Goal: Task Accomplishment & Management: Use online tool/utility

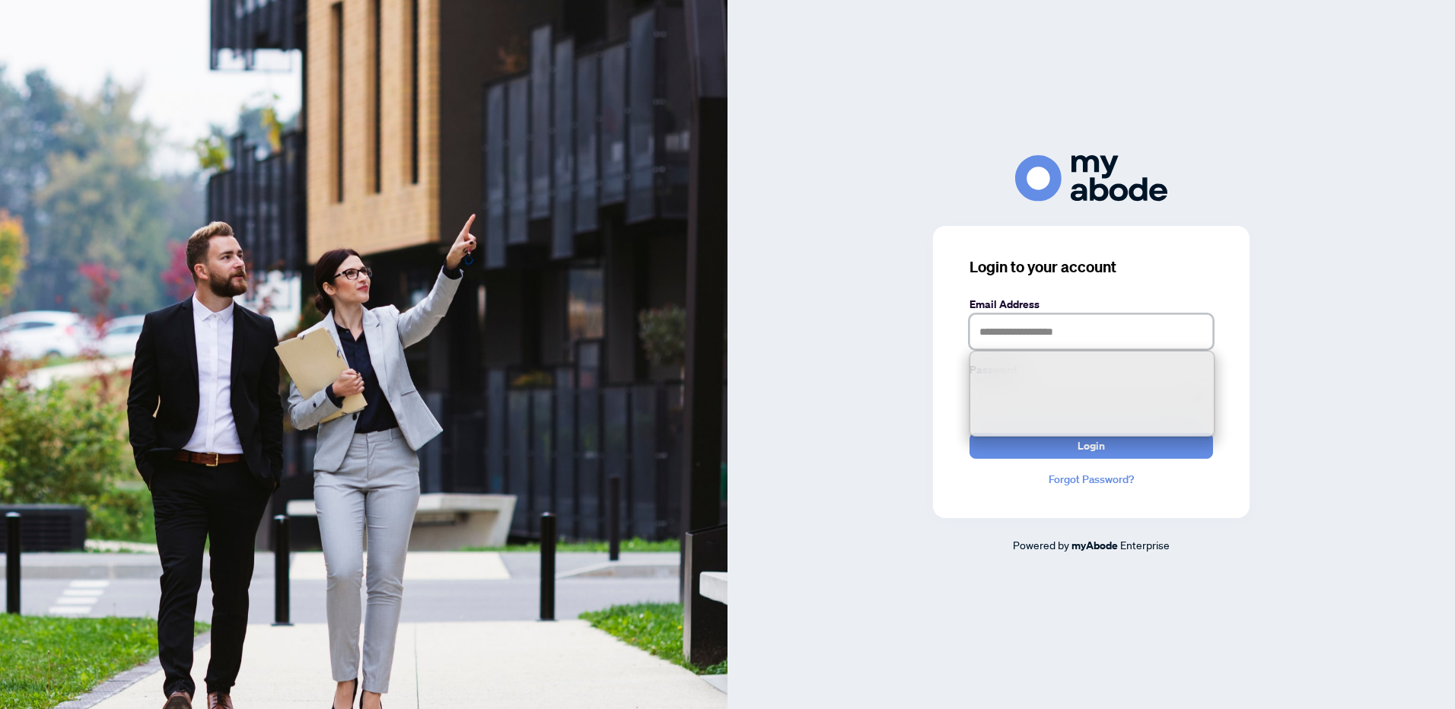
click at [993, 336] on input "text" at bounding box center [1092, 331] width 244 height 35
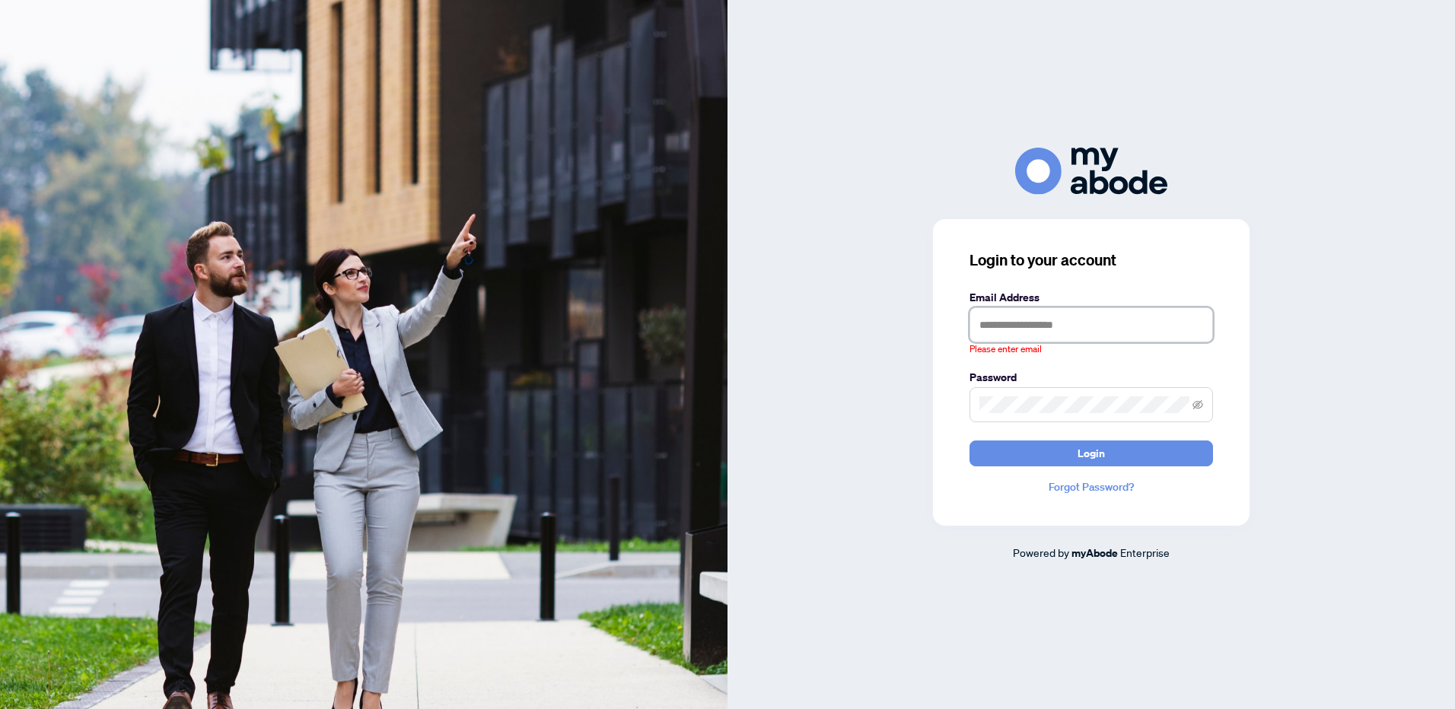
type input "**********"
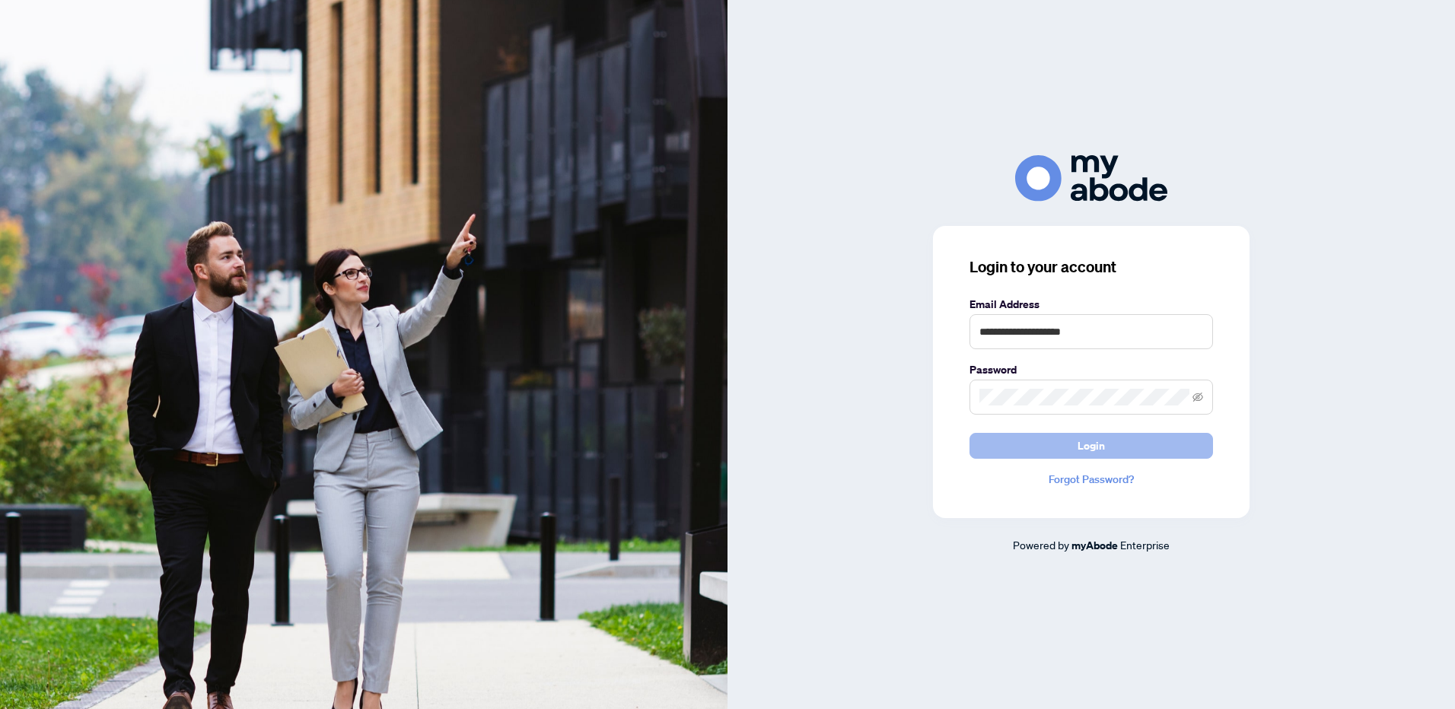
click at [1086, 446] on span "Login" at bounding box center [1091, 446] width 27 height 24
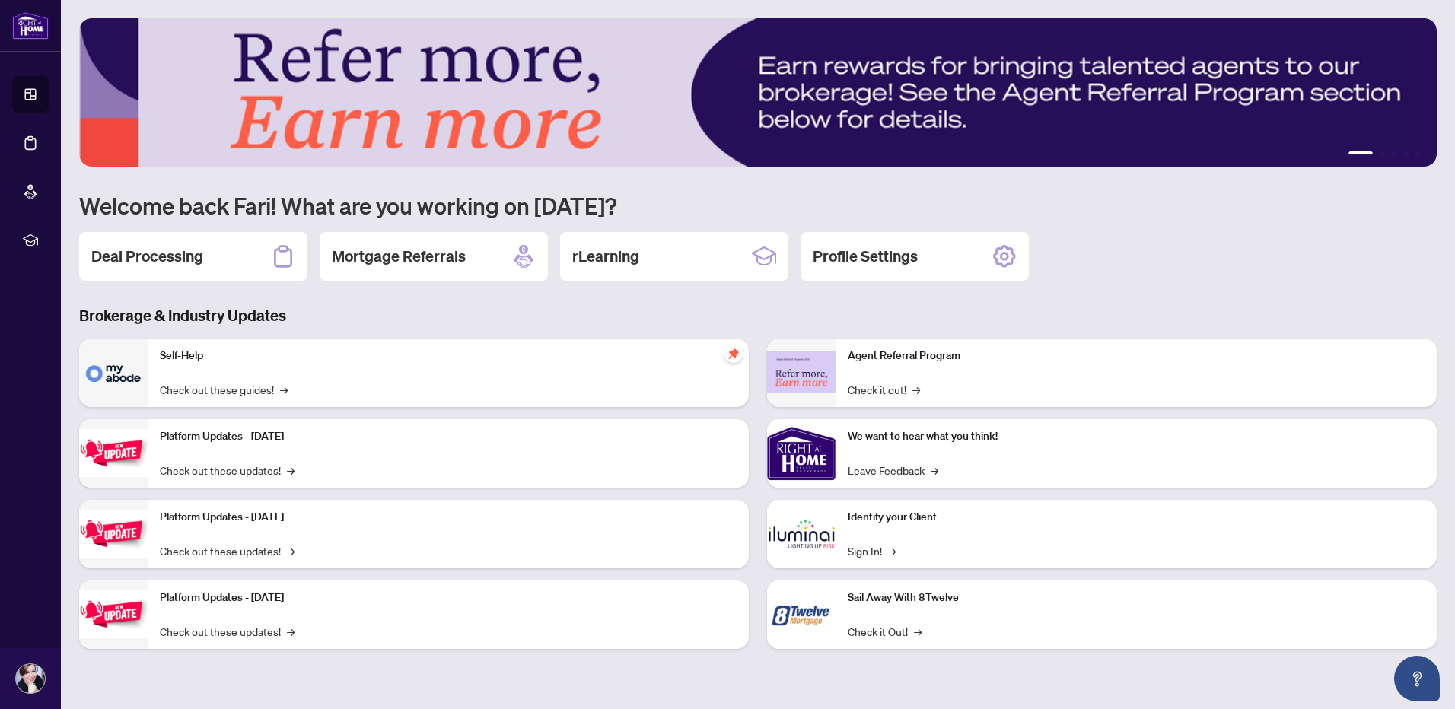
click at [153, 258] on h2 "Deal Processing" at bounding box center [147, 256] width 112 height 21
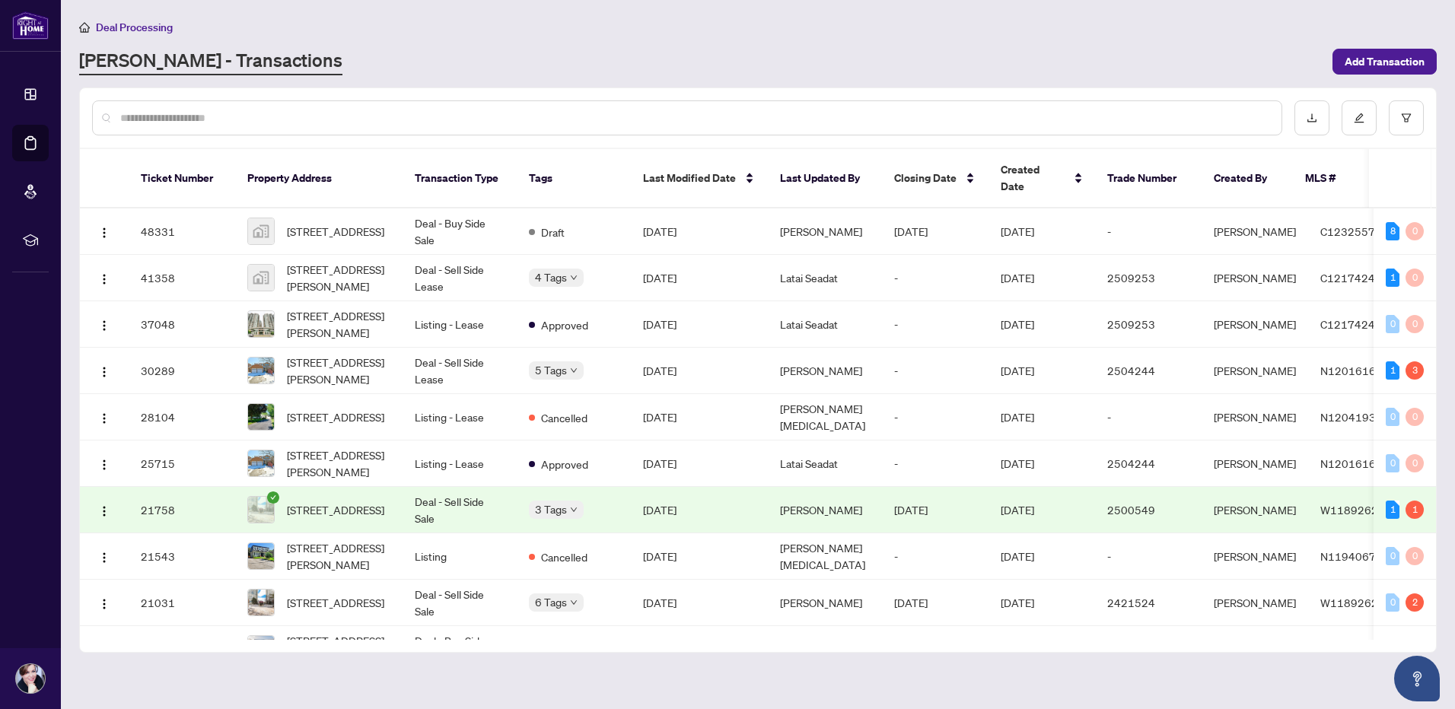
click at [362, 37] on div "Deal Processing [PERSON_NAME] - Transactions Add Transaction" at bounding box center [758, 46] width 1358 height 57
click at [368, 38] on div "Deal Processing [PERSON_NAME] - Transactions Add Transaction" at bounding box center [758, 46] width 1358 height 57
click at [387, 61] on div "[PERSON_NAME] - Transactions" at bounding box center [701, 61] width 1245 height 27
